Goal: Transaction & Acquisition: Purchase product/service

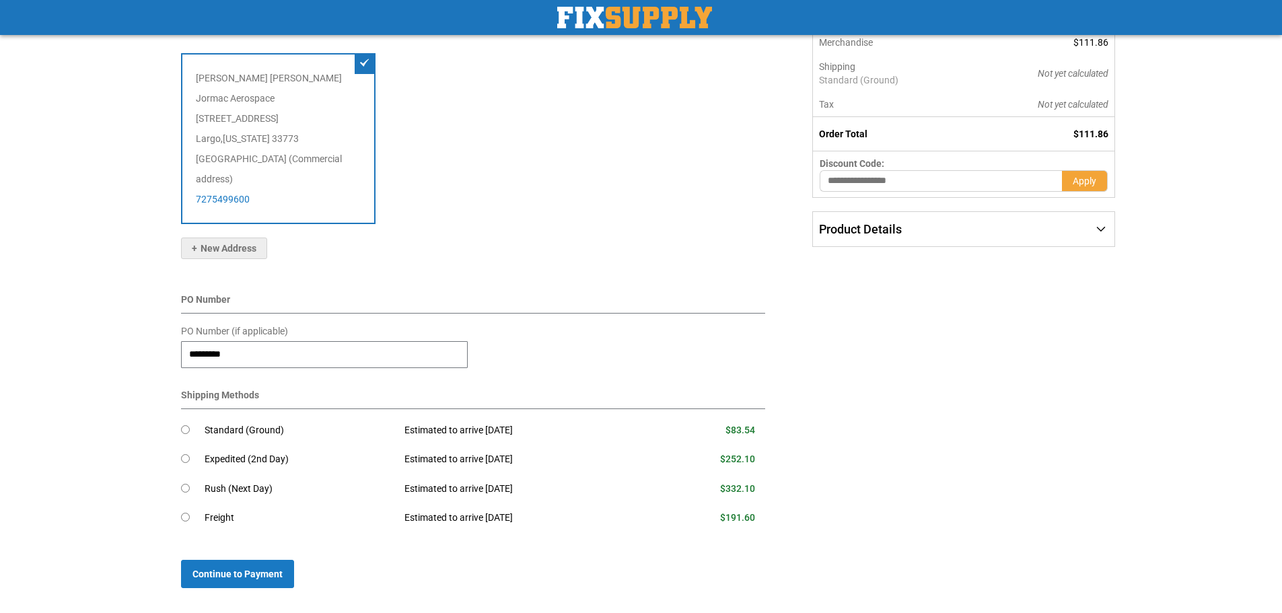
scroll to position [202, 0]
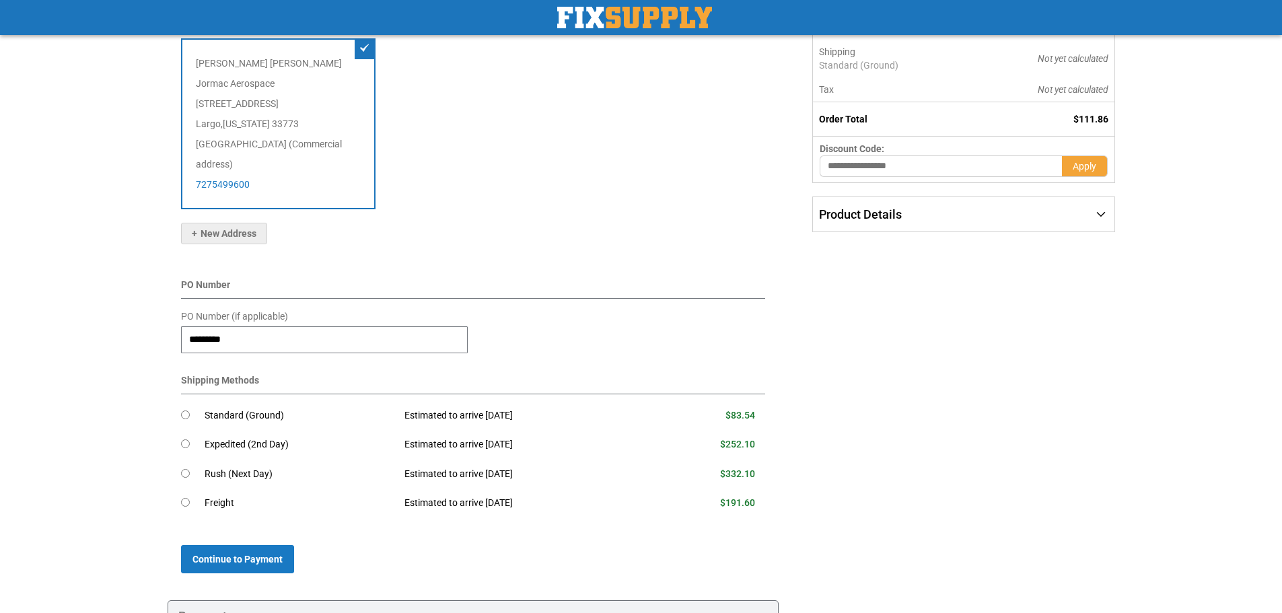
click at [907, 485] on div "Shipping Payment Review & Submit Order Complete order estimated to ship Tue. Se…" at bounding box center [642, 314] width 948 height 779
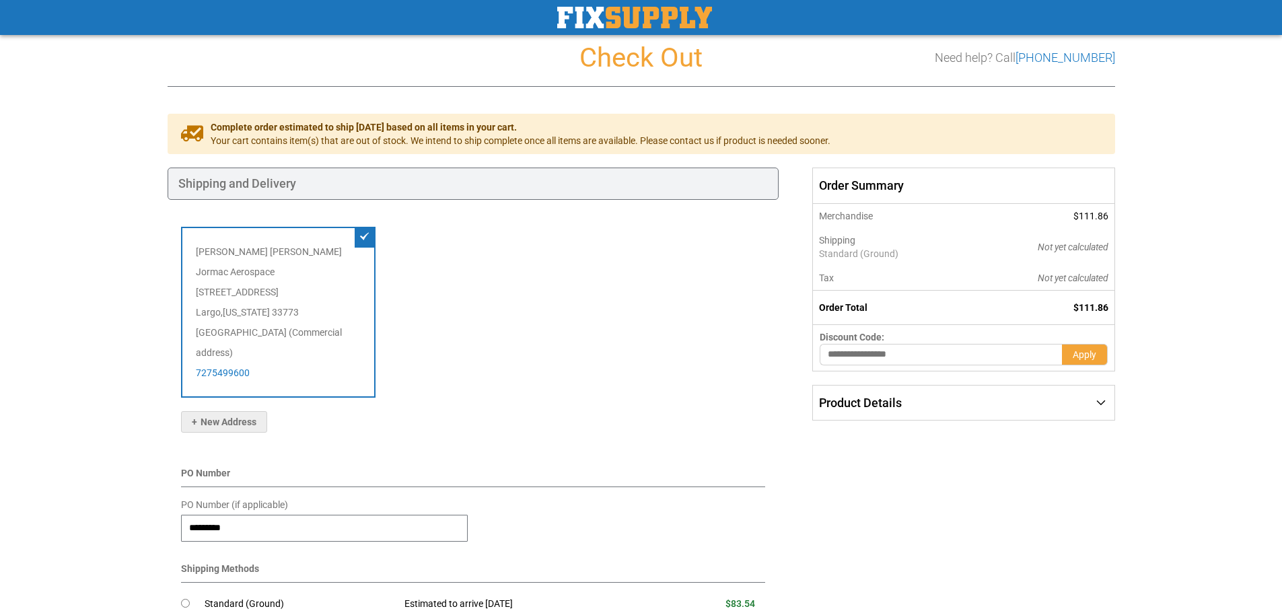
scroll to position [0, 0]
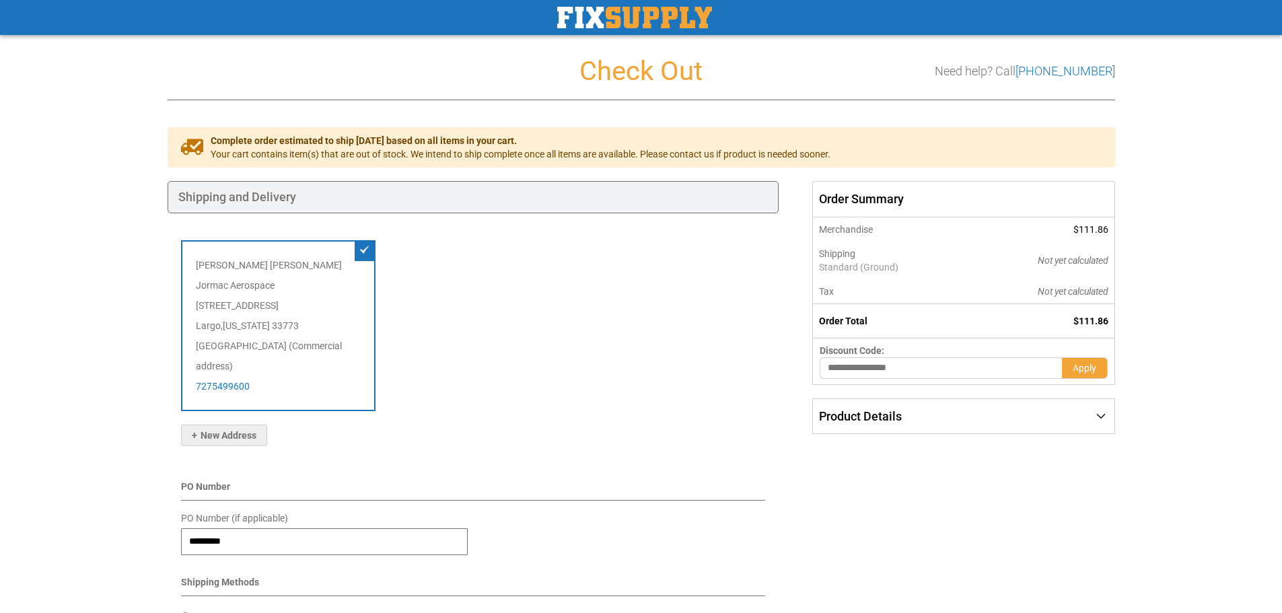
click at [571, 401] on div "Mike Gallagher Jormac Aerospace 11221 69th Street North Largo , Florida 33773 U…" at bounding box center [473, 332] width 585 height 184
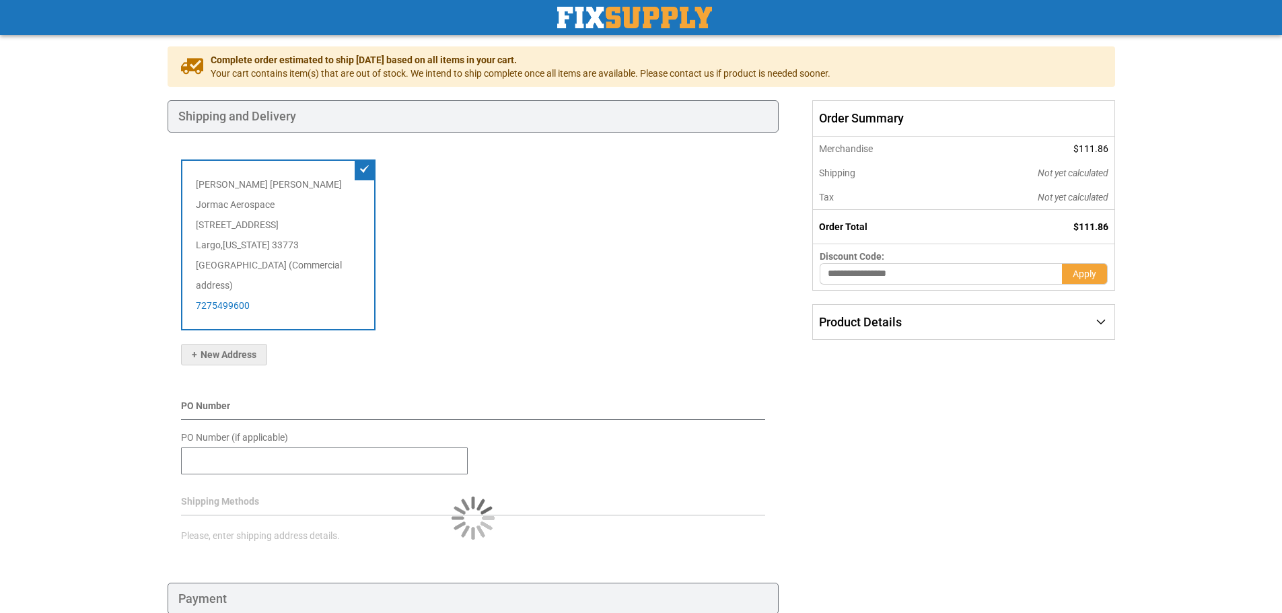
scroll to position [175, 0]
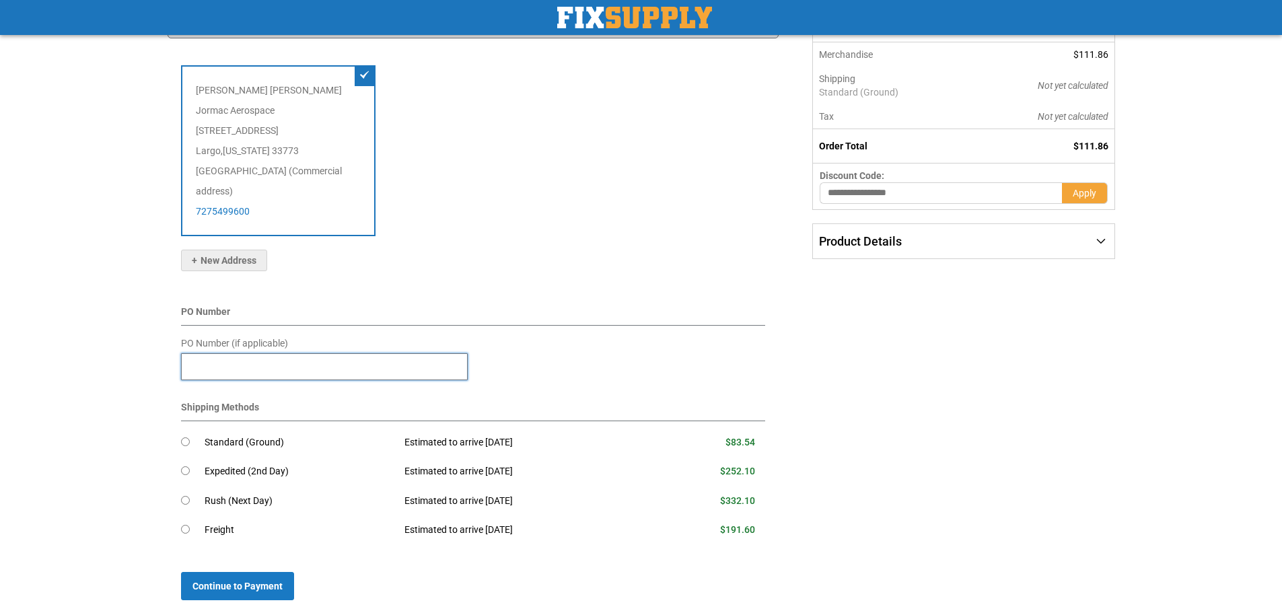
click at [236, 353] on input "PO Number (if applicable)" at bounding box center [324, 366] width 287 height 27
type input "**********"
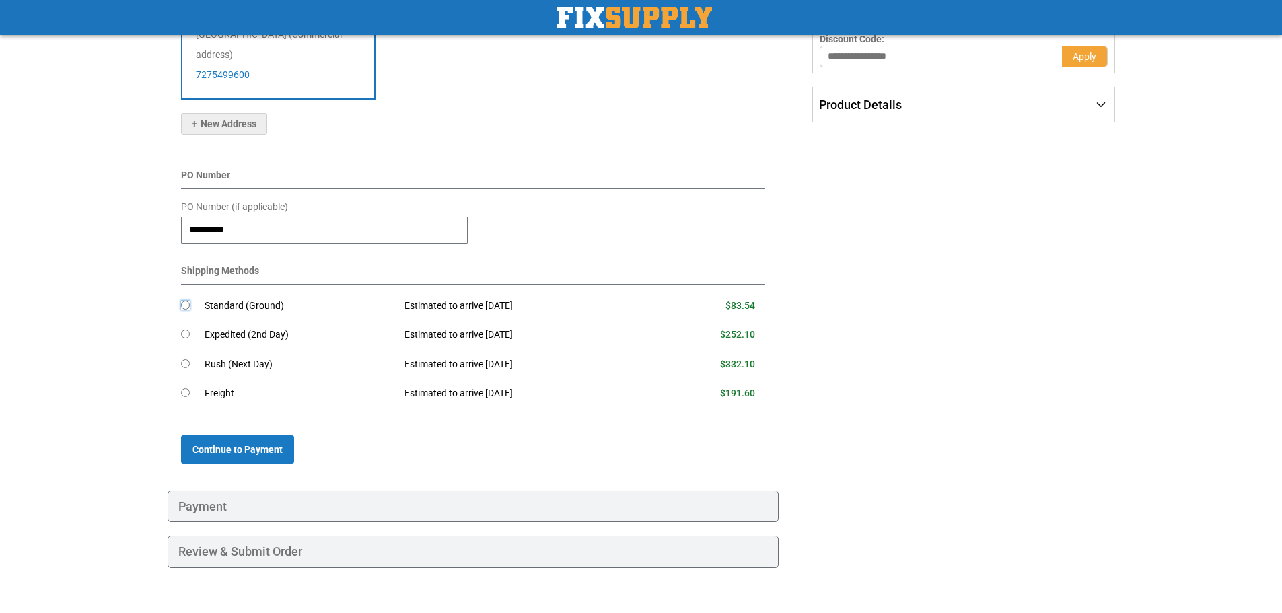
scroll to position [314, 0]
click at [262, 442] on span "Continue to Payment" at bounding box center [238, 447] width 90 height 11
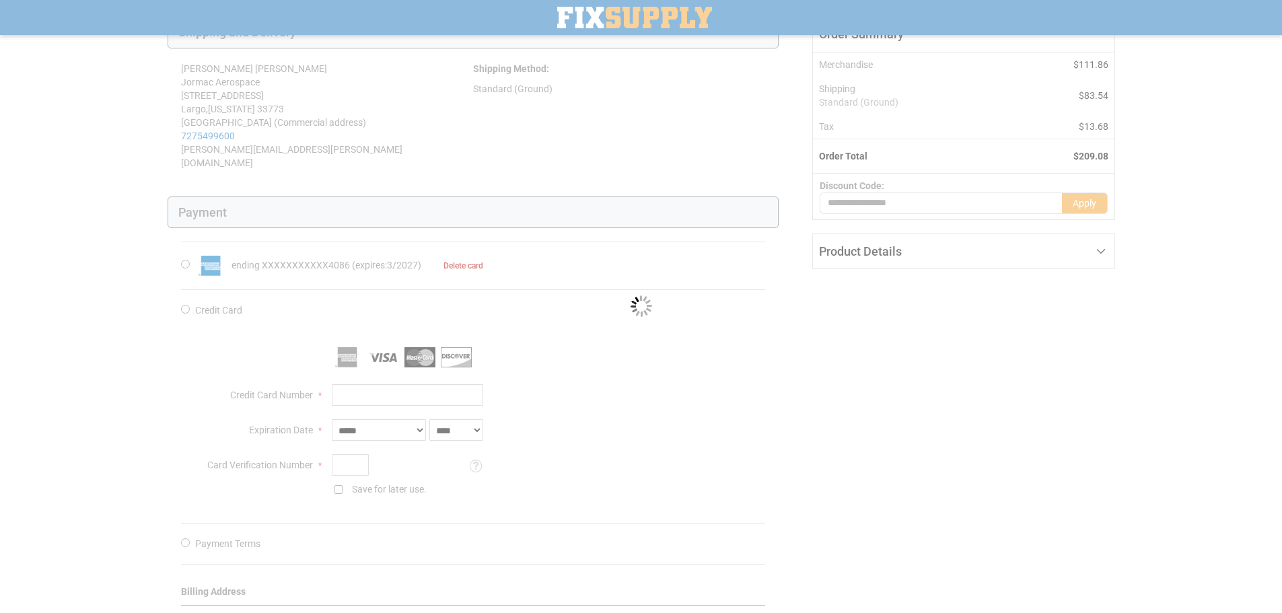
scroll to position [202, 0]
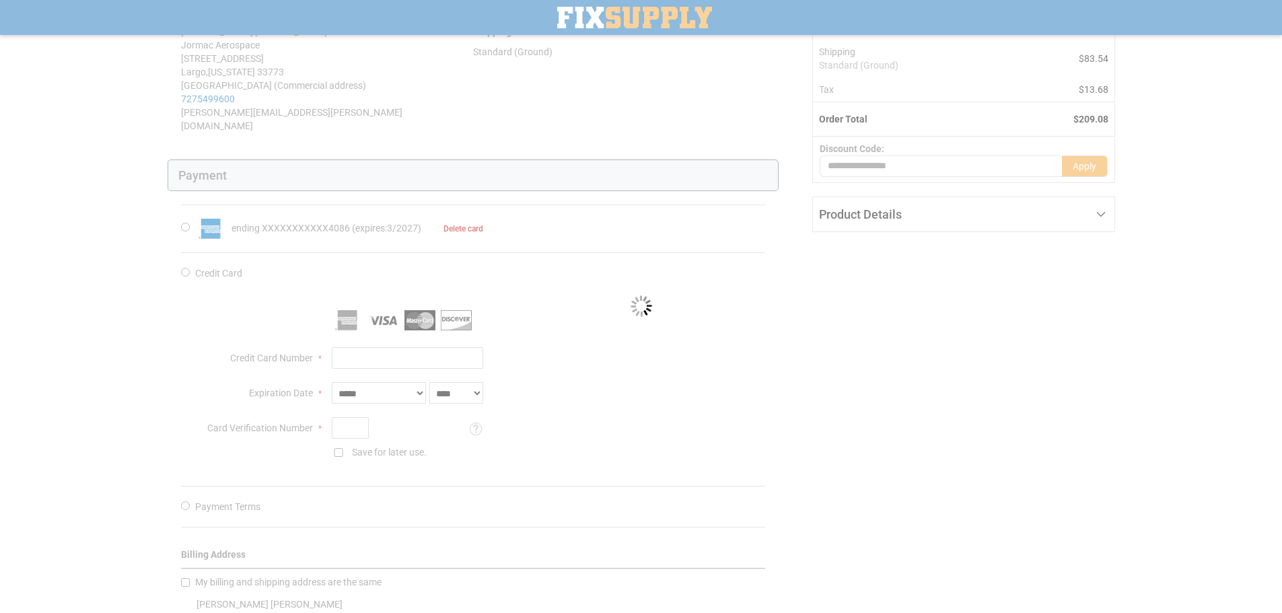
click at [688, 380] on div "Please wait..." at bounding box center [641, 306] width 1282 height 613
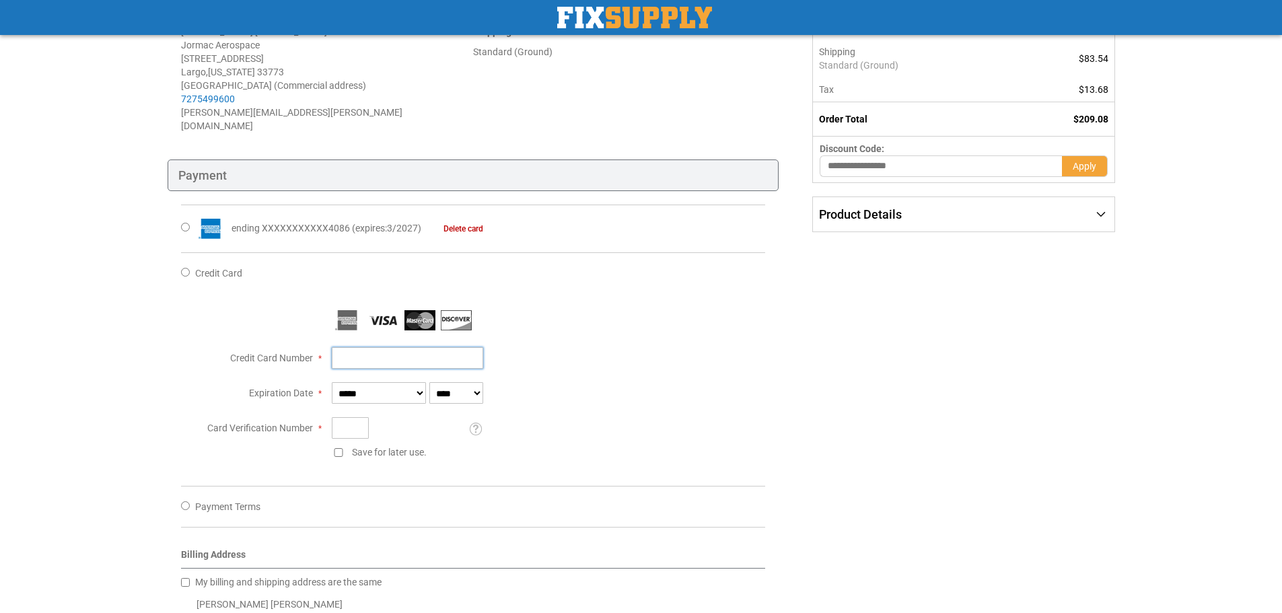
click at [374, 347] on input "Credit Card Number" at bounding box center [407, 358] width 151 height 22
type input "**********"
select select "*"
select select "****"
click at [350, 417] on input "Card Verification Number" at bounding box center [350, 428] width 37 height 22
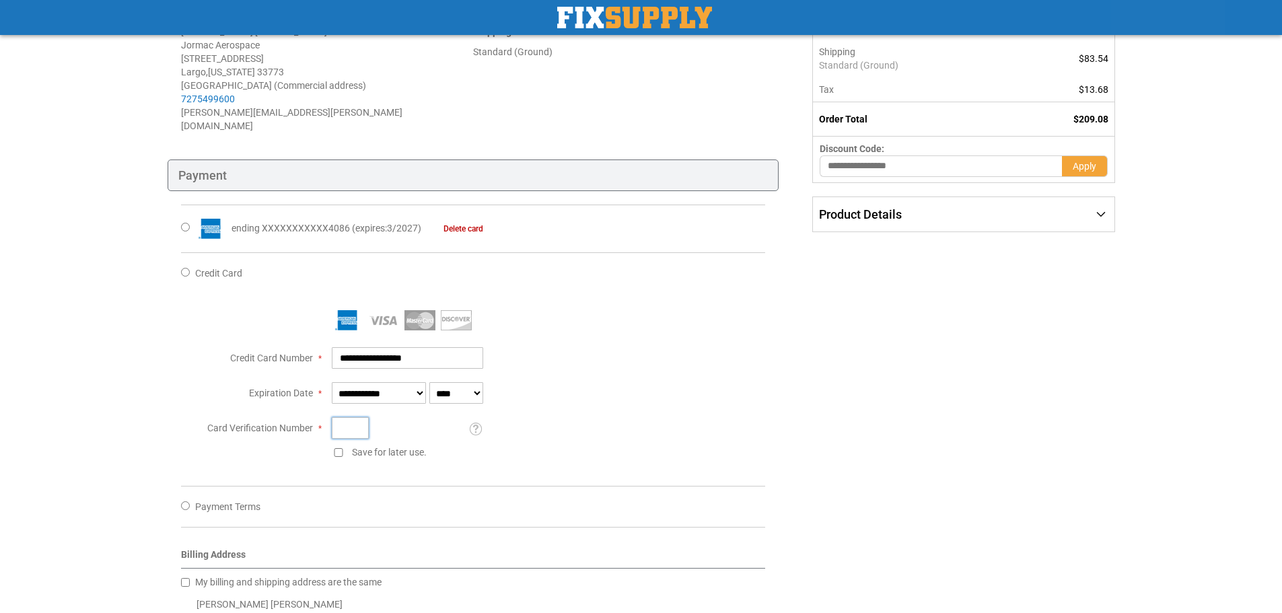
type input "****"
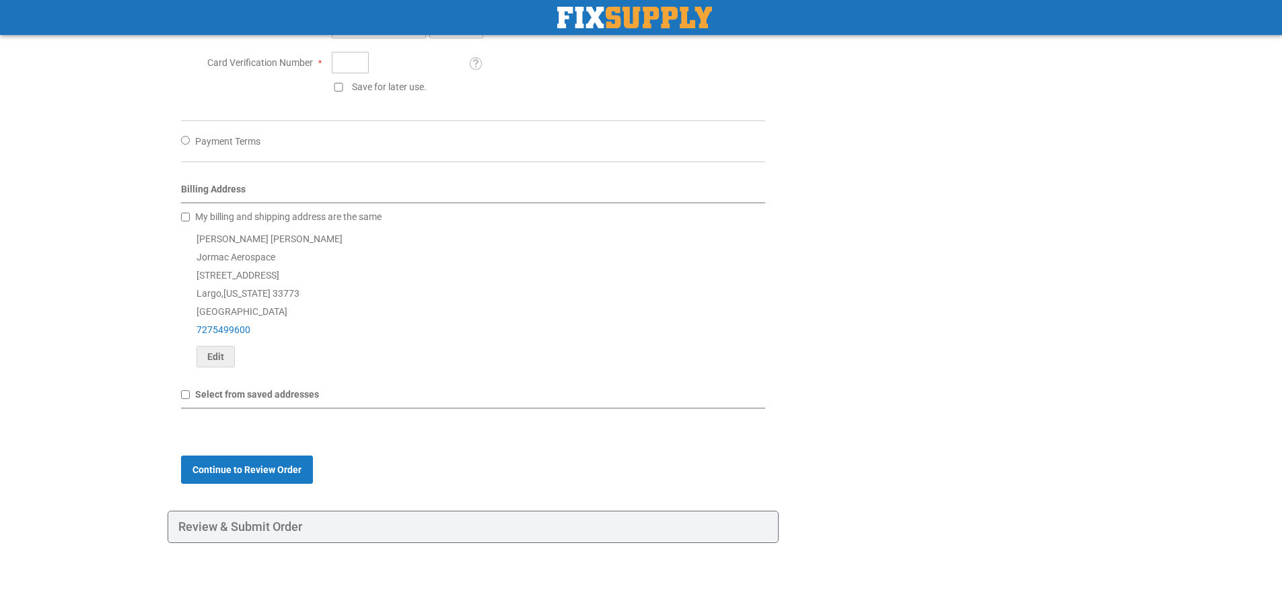
scroll to position [568, 0]
click at [236, 464] on span "Continue to Review Order" at bounding box center [247, 469] width 109 height 11
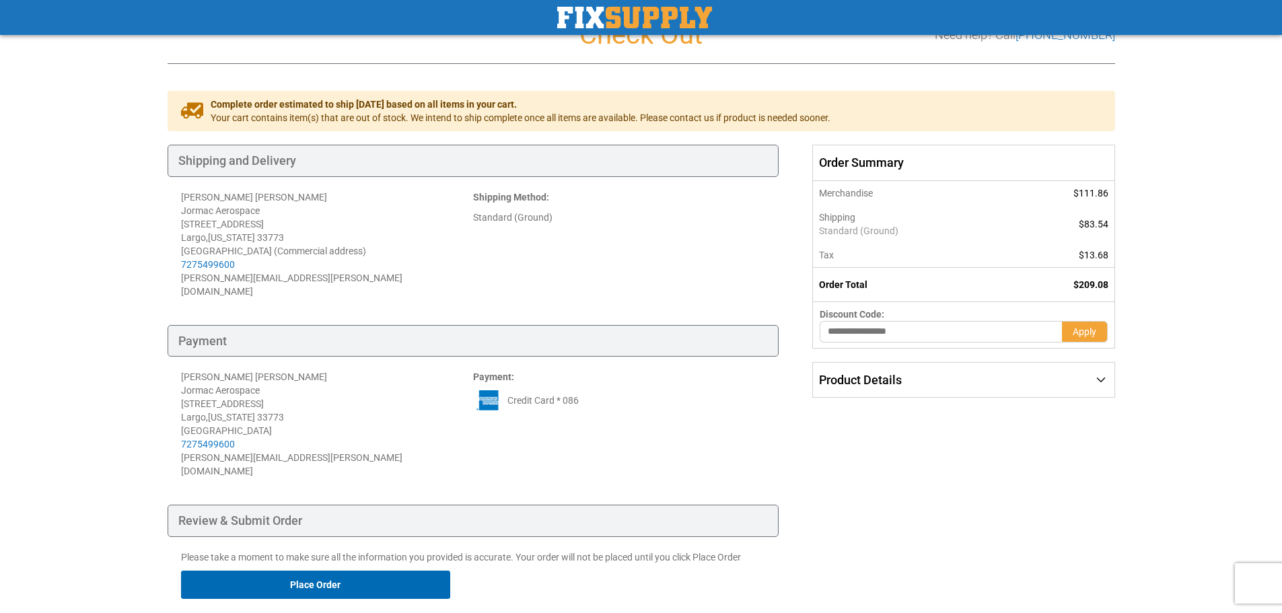
scroll to position [67, 0]
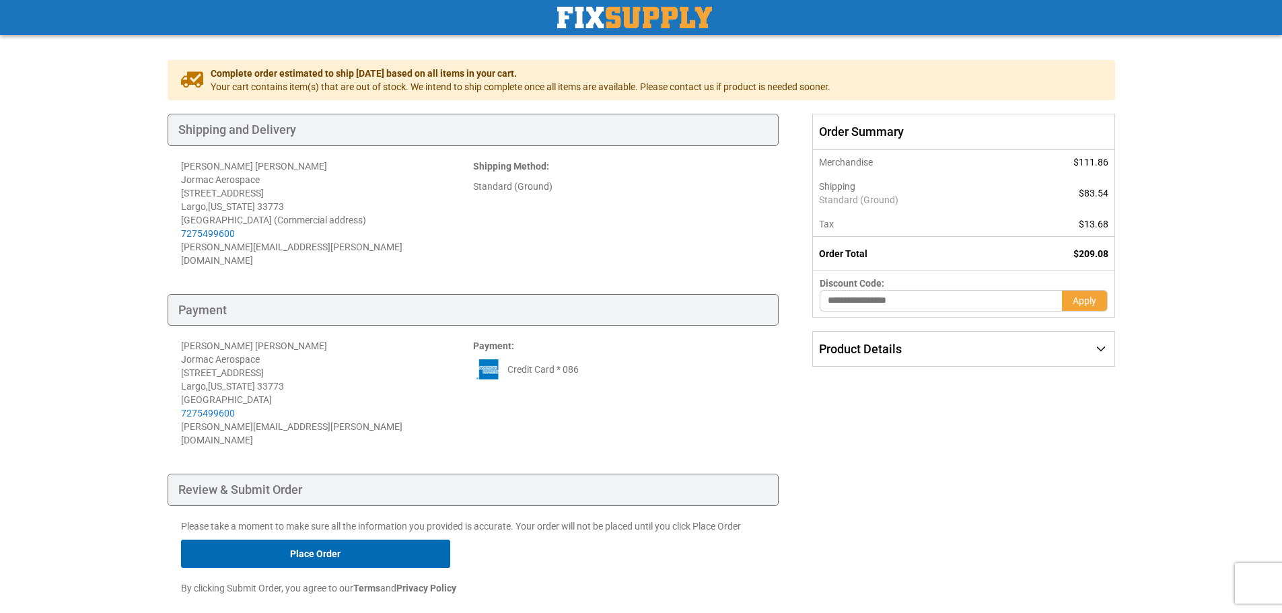
click at [332, 540] on button "Place Order" at bounding box center [315, 554] width 269 height 28
